Goal: Task Accomplishment & Management: Manage account settings

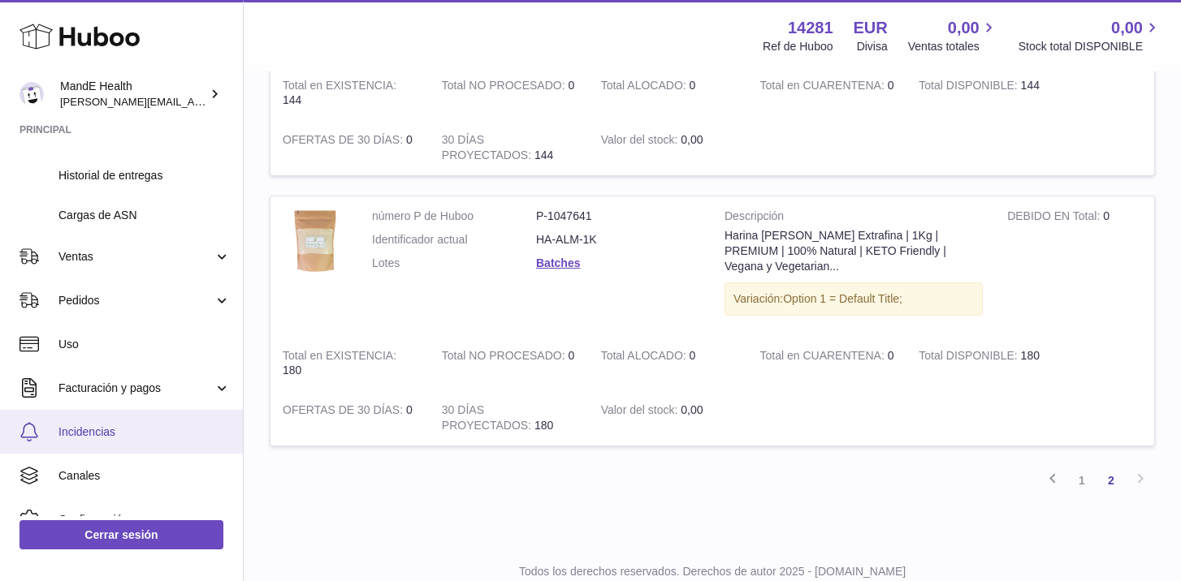
scroll to position [298, 0]
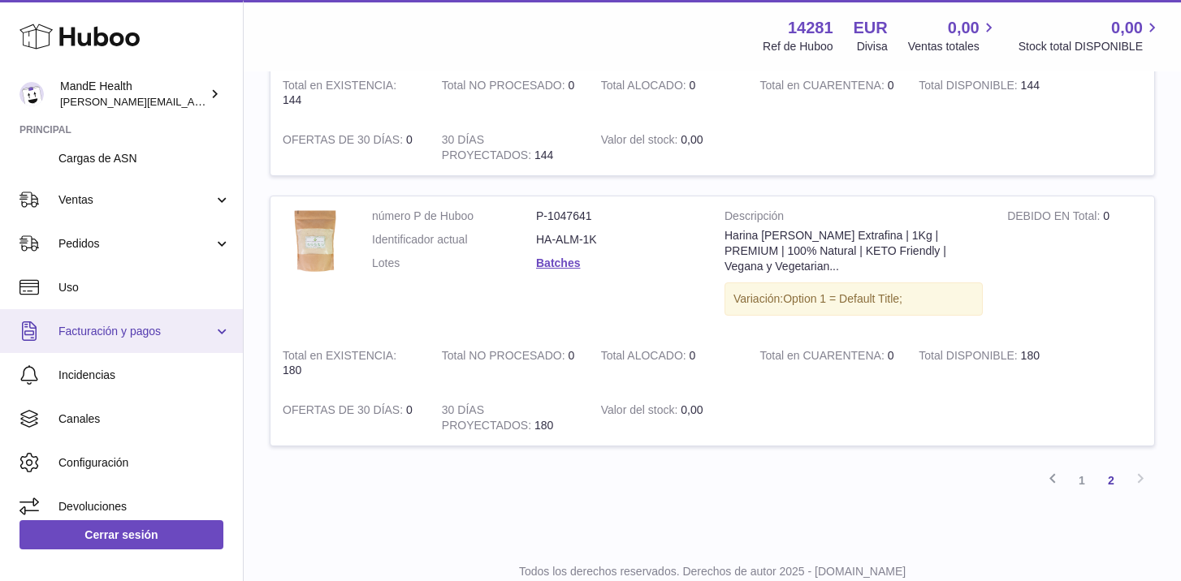
click at [133, 342] on link "Facturación y pagos" at bounding box center [121, 331] width 243 height 44
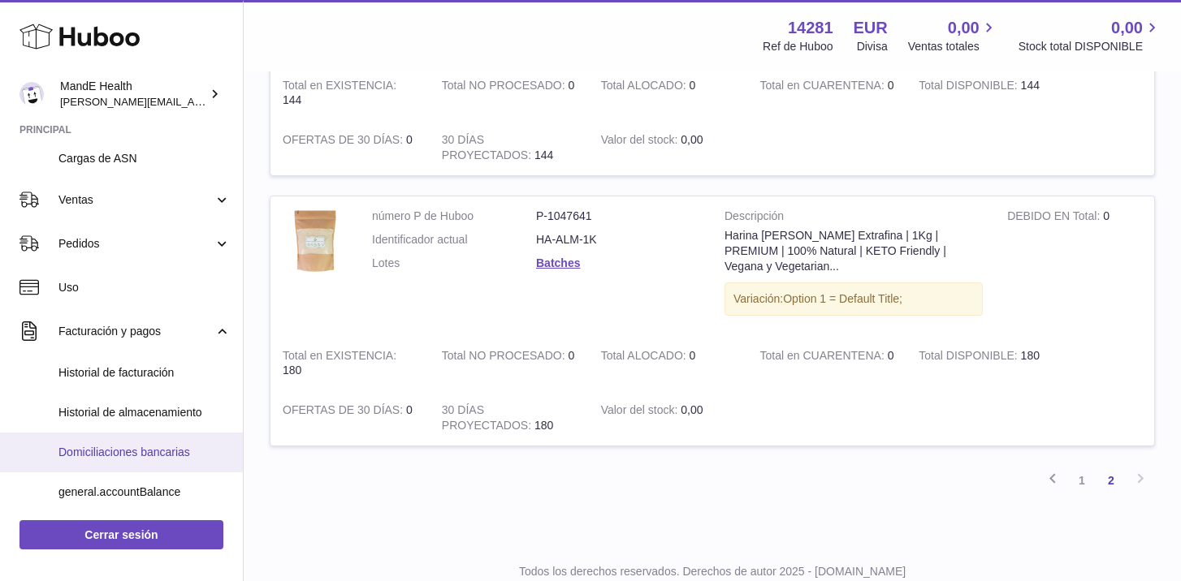
click at [126, 454] on span "Domiciliaciones bancarias" at bounding box center [144, 452] width 172 height 15
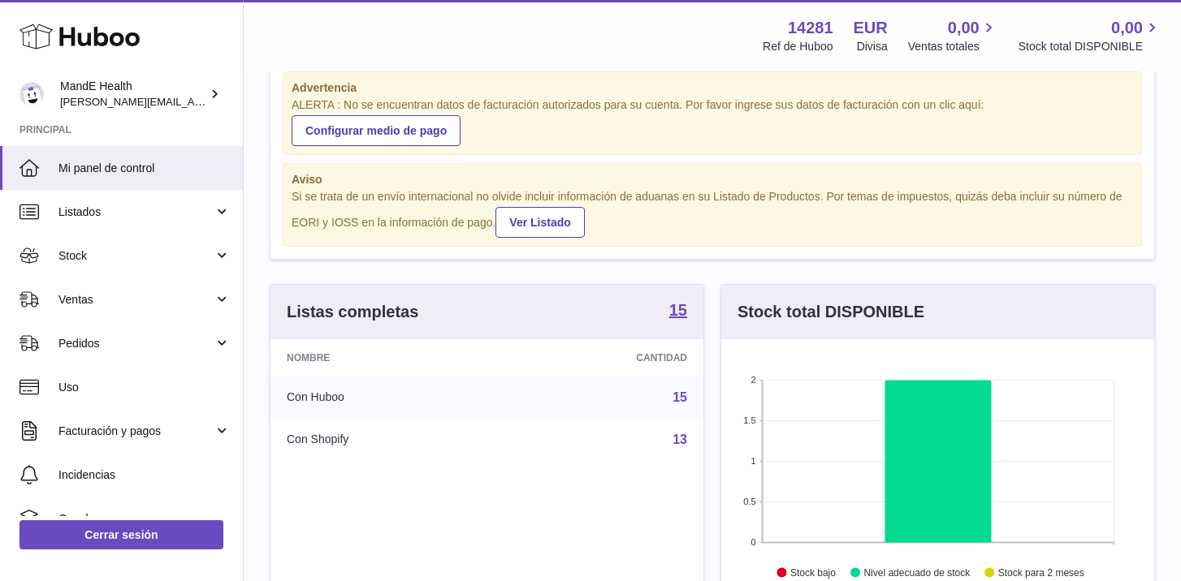
scroll to position [50, 0]
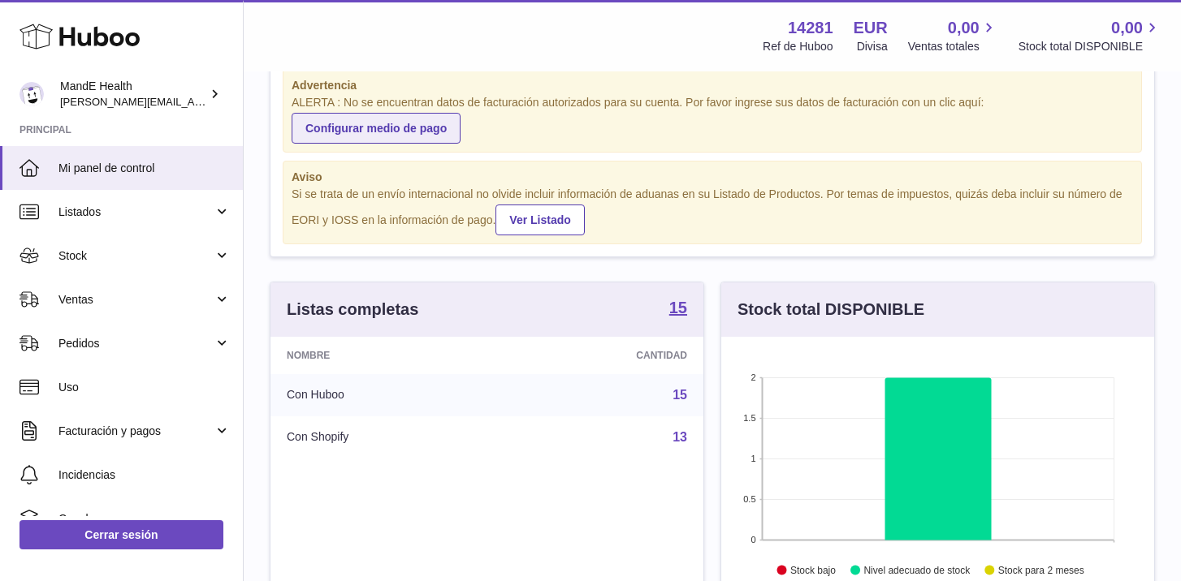
click at [400, 143] on link "Configurar medio de pago" at bounding box center [376, 128] width 169 height 31
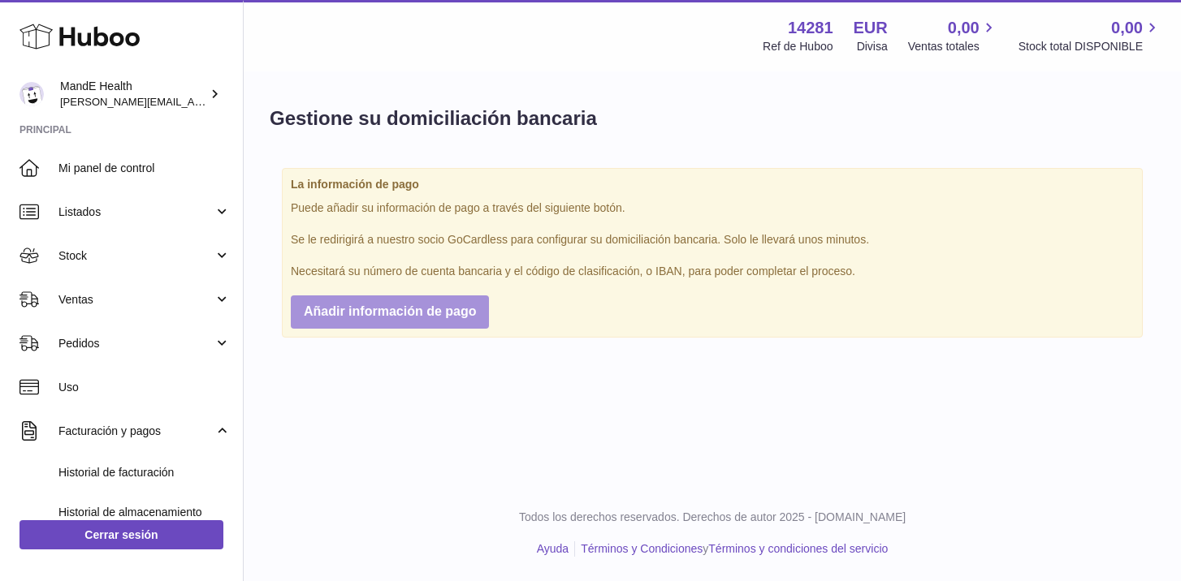
click at [400, 322] on button "Añadir información de pago" at bounding box center [390, 312] width 198 height 33
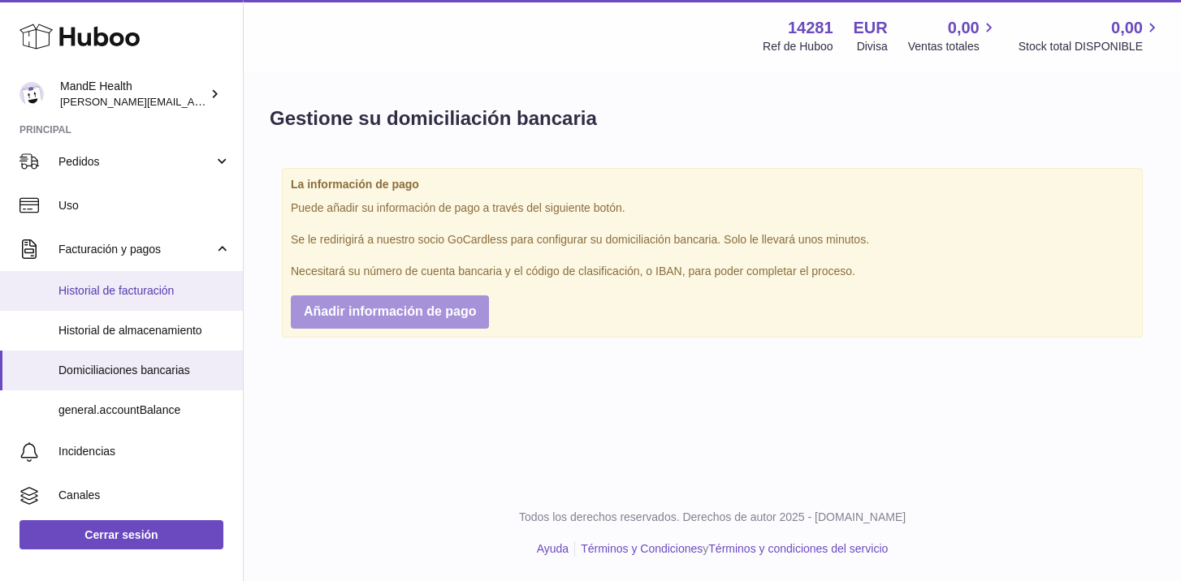
scroll to position [192, 0]
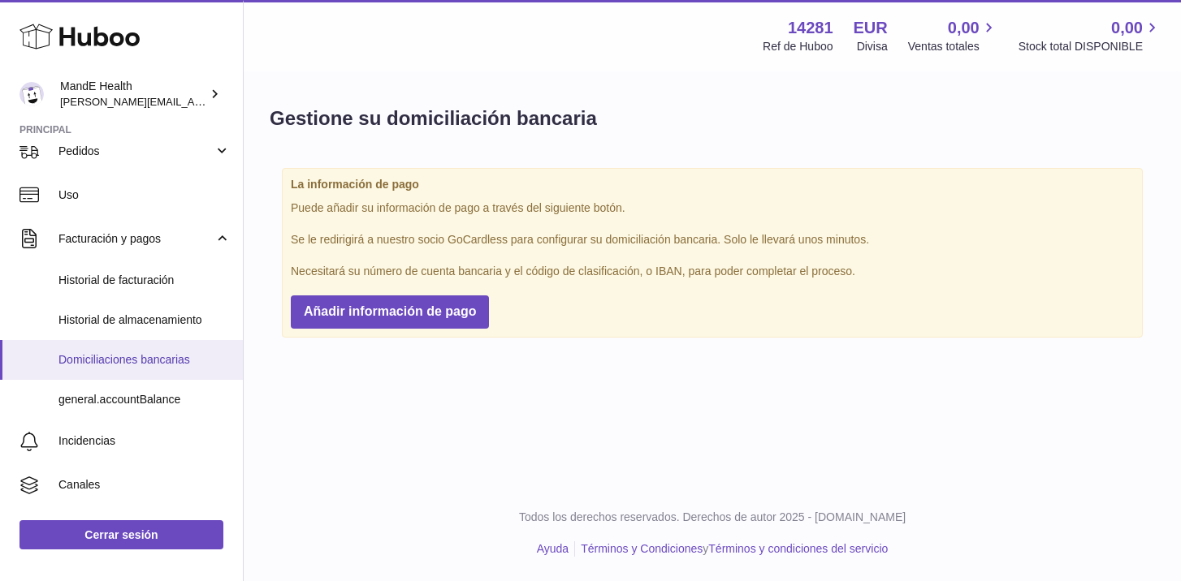
click at [96, 364] on span "Domiciliaciones bancarias" at bounding box center [144, 359] width 172 height 15
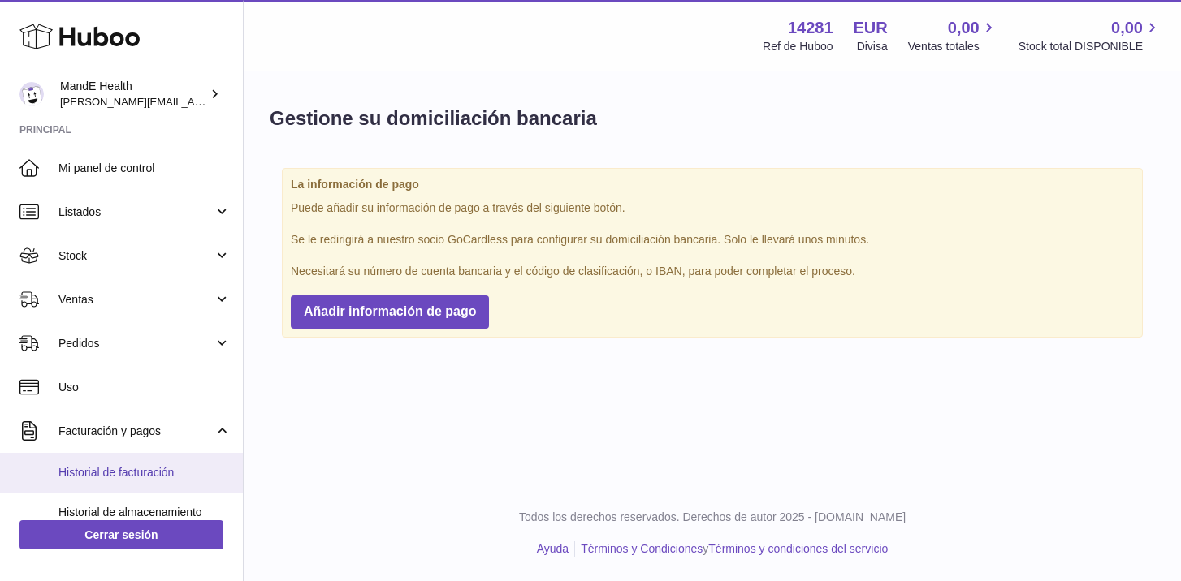
click at [140, 462] on link "Historial de facturación" at bounding box center [121, 473] width 243 height 40
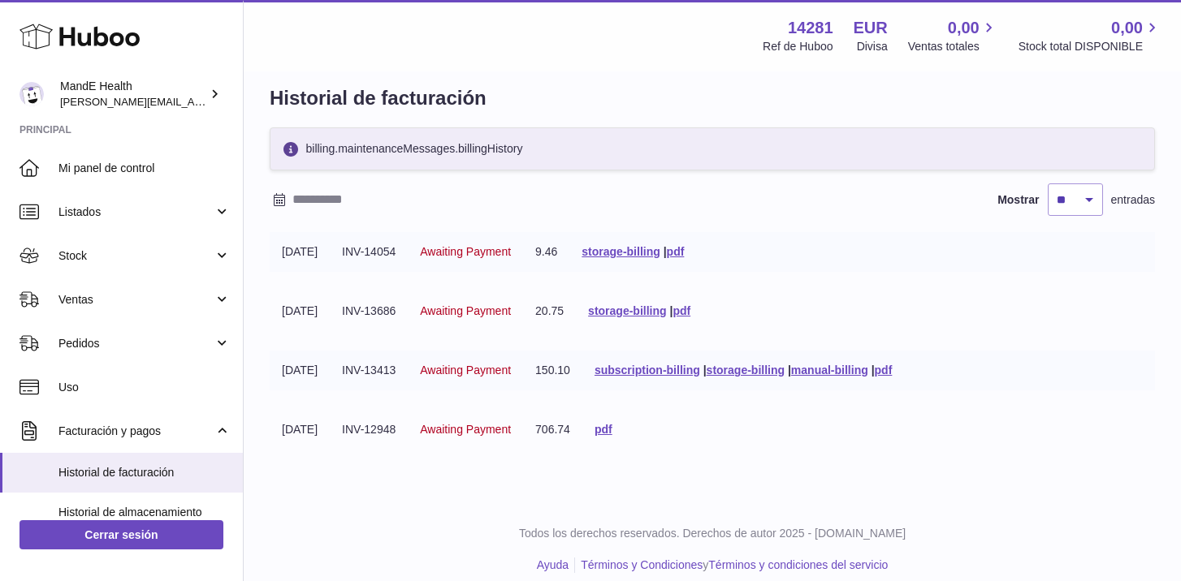
scroll to position [36, 0]
